Goal: Obtain resource: Obtain resource

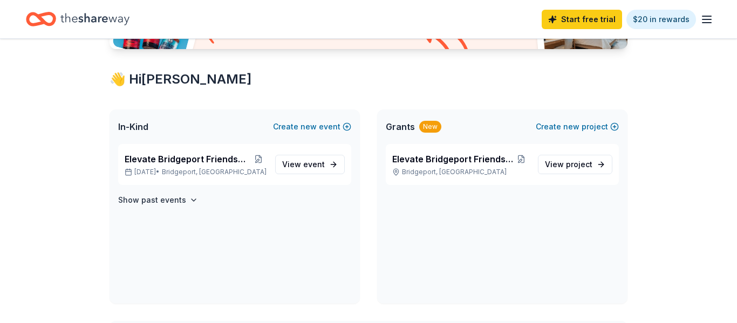
scroll to position [170, 0]
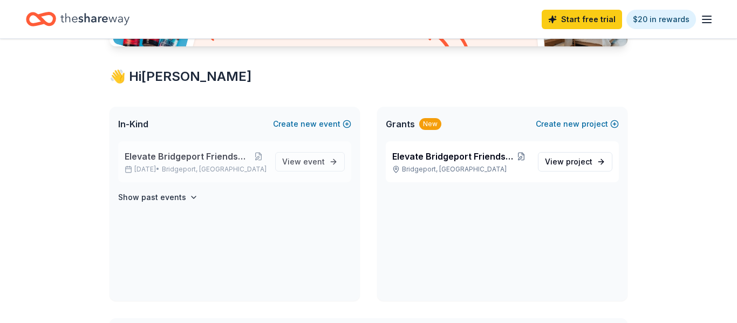
click at [203, 173] on span "Bridgeport, [GEOGRAPHIC_DATA]" at bounding box center [214, 169] width 105 height 9
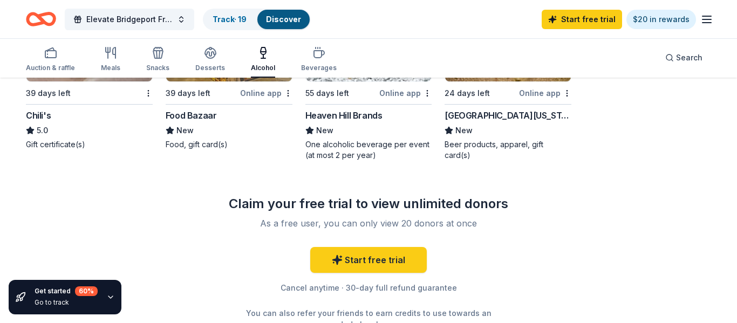
scroll to position [847, 0]
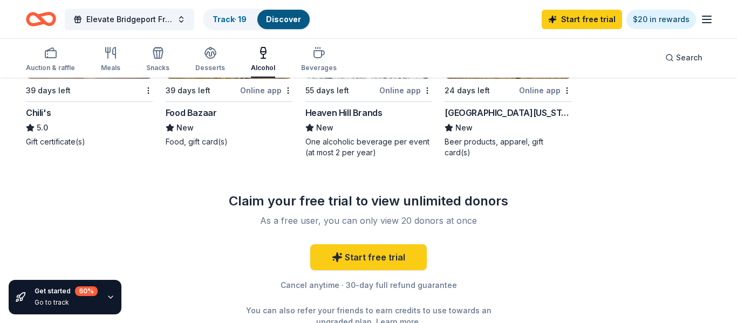
click at [76, 140] on div "Gift certificate(s)" at bounding box center [89, 141] width 127 height 11
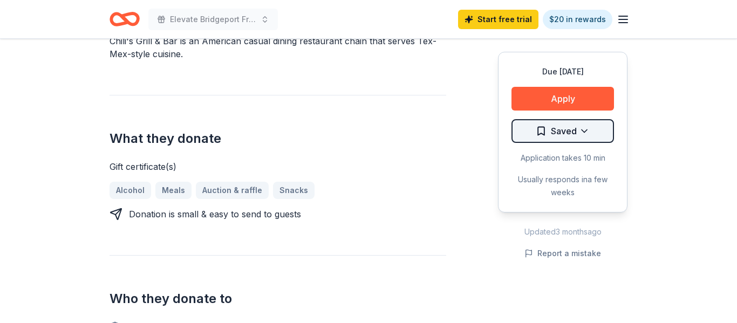
scroll to position [355, 0]
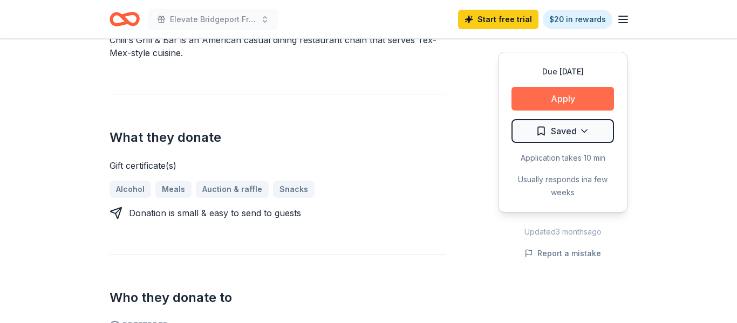
click at [579, 96] on button "Apply" at bounding box center [562, 99] width 102 height 24
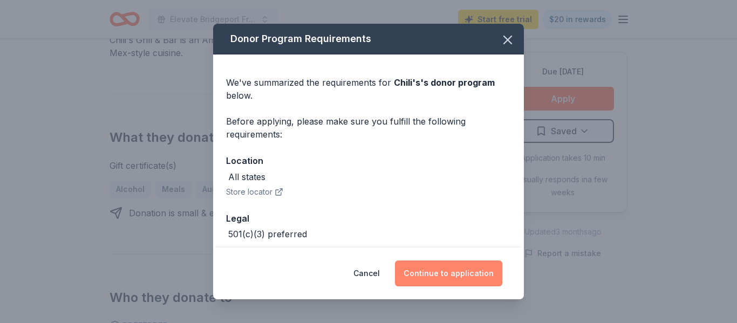
click at [462, 278] on button "Continue to application" at bounding box center [448, 274] width 107 height 26
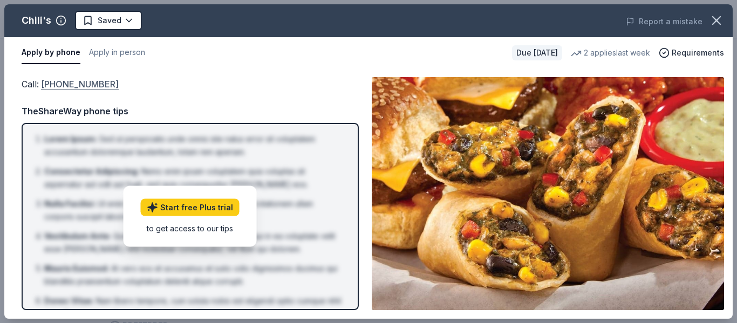
click at [58, 83] on link "(559) 432-3711" at bounding box center [80, 84] width 78 height 14
